Goal: Transaction & Acquisition: Download file/media

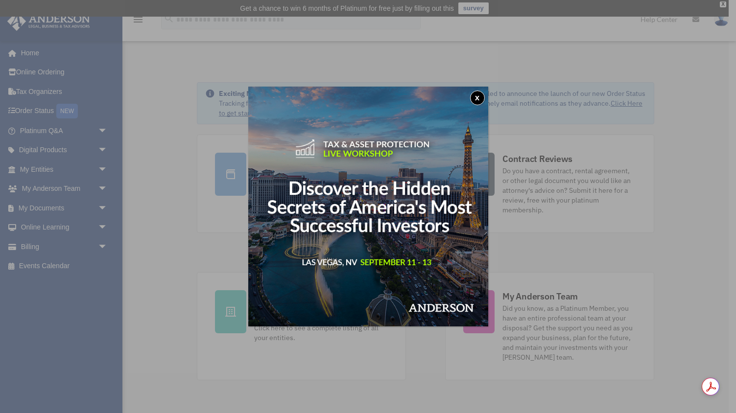
click at [475, 97] on button "x" at bounding box center [477, 98] width 15 height 15
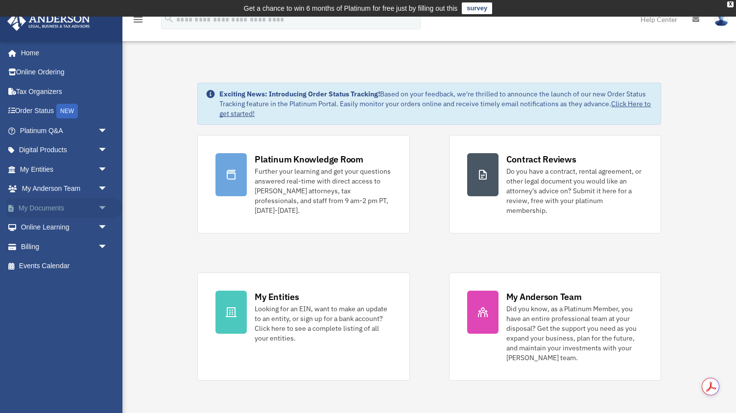
click at [37, 212] on link "My Documents arrow_drop_down" at bounding box center [65, 208] width 116 height 20
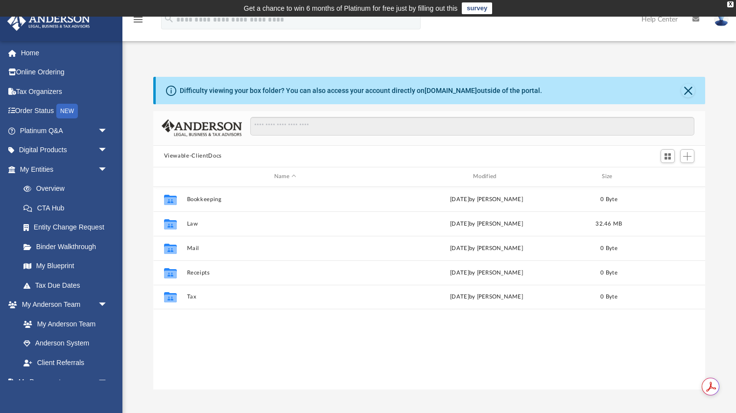
scroll to position [222, 553]
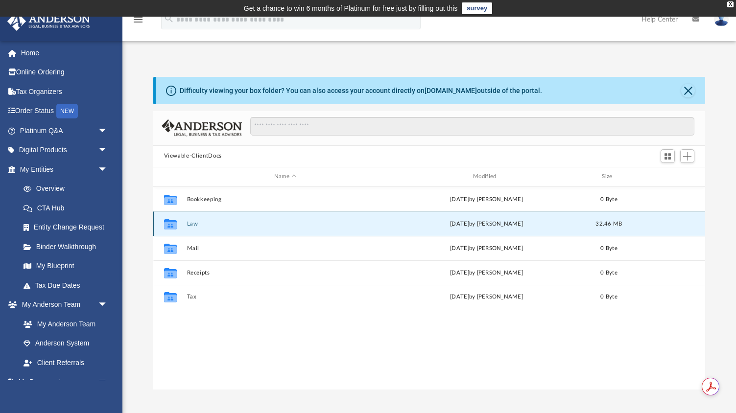
click at [193, 223] on button "Law" at bounding box center [285, 224] width 197 height 6
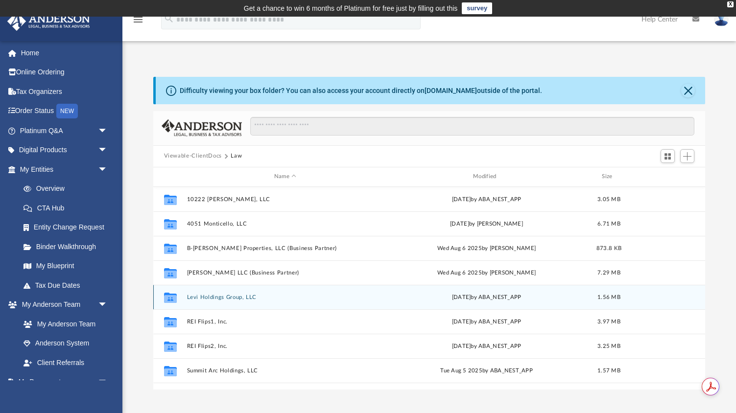
click at [212, 297] on button "Levi Holdings Group, LLC" at bounding box center [285, 297] width 197 height 6
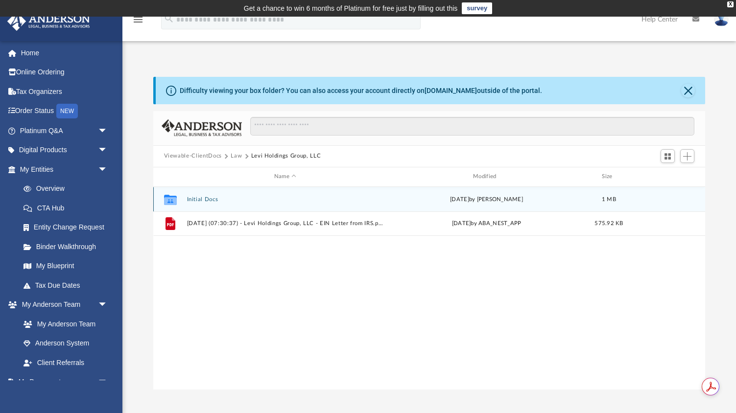
click at [219, 196] on button "Initial Docs" at bounding box center [285, 199] width 197 height 6
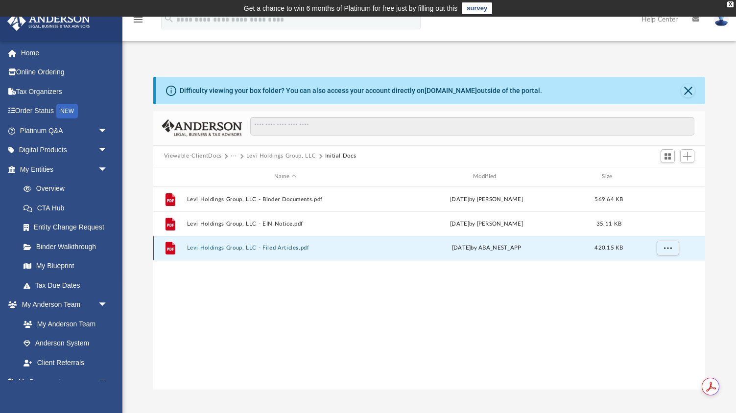
click at [214, 247] on button "Levi Holdings Group, LLC - Filed Articles.pdf" at bounding box center [285, 248] width 197 height 6
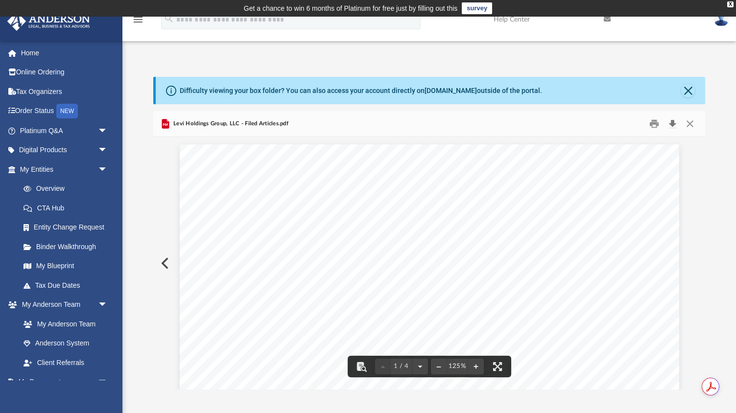
click at [674, 121] on button "Download" at bounding box center [673, 123] width 18 height 15
